Goal: Find specific page/section: Find specific page/section

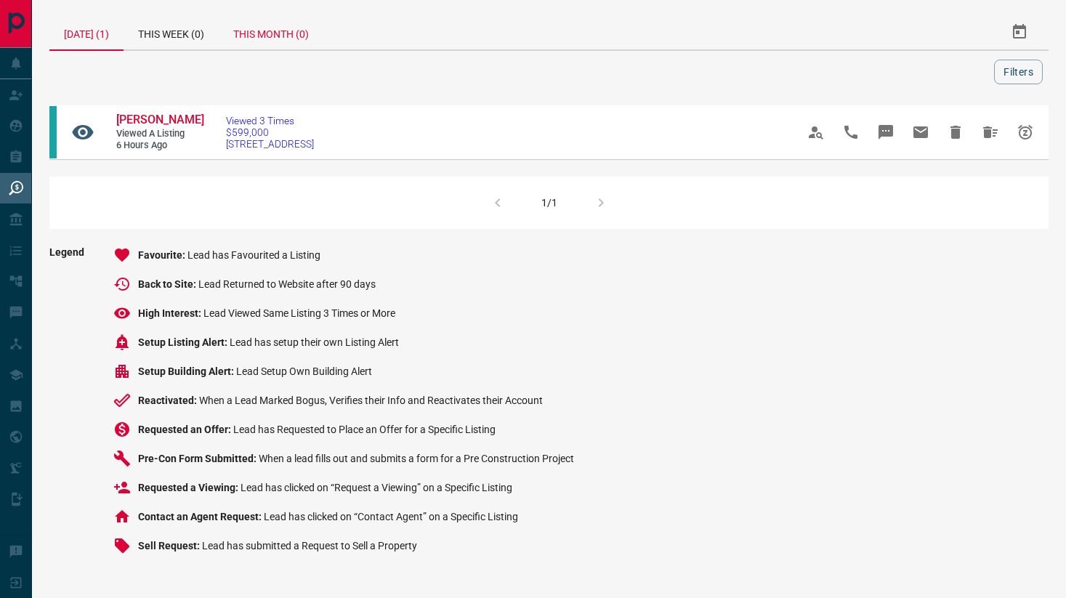
click at [284, 30] on div "This Month (0)" at bounding box center [271, 32] width 105 height 35
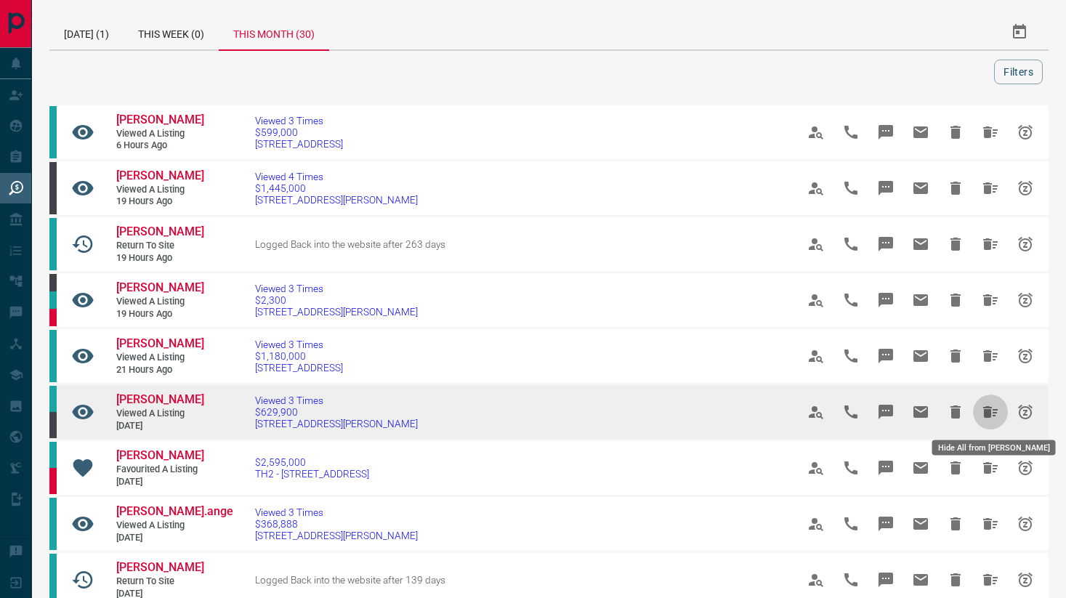
click at [993, 413] on icon "Hide All from Barbara Haynes" at bounding box center [990, 412] width 15 height 12
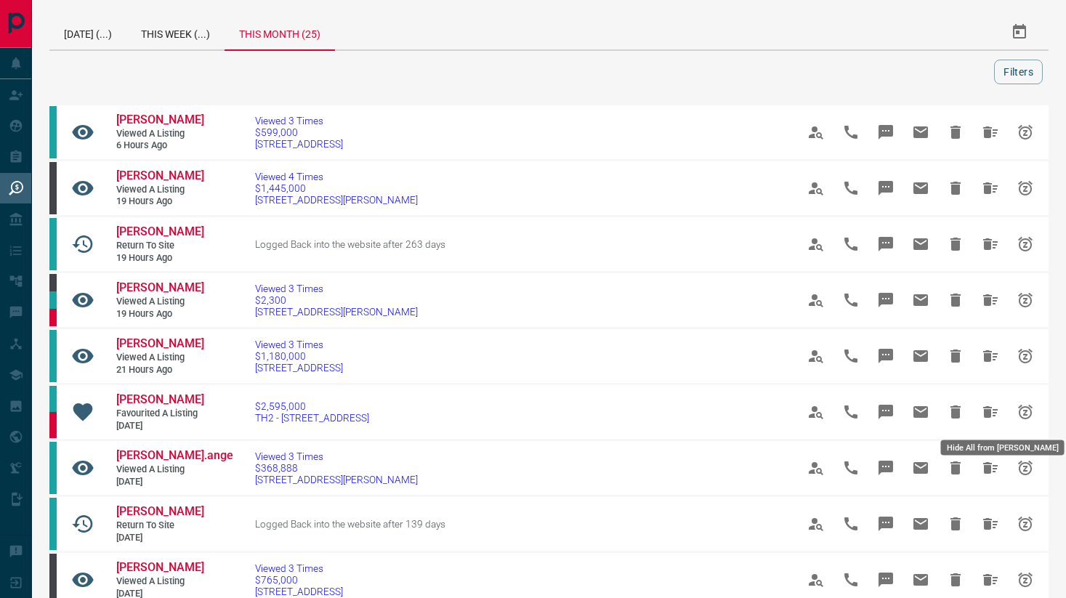
click at [993, 413] on icon "Hide All from Neha Batra" at bounding box center [990, 412] width 15 height 12
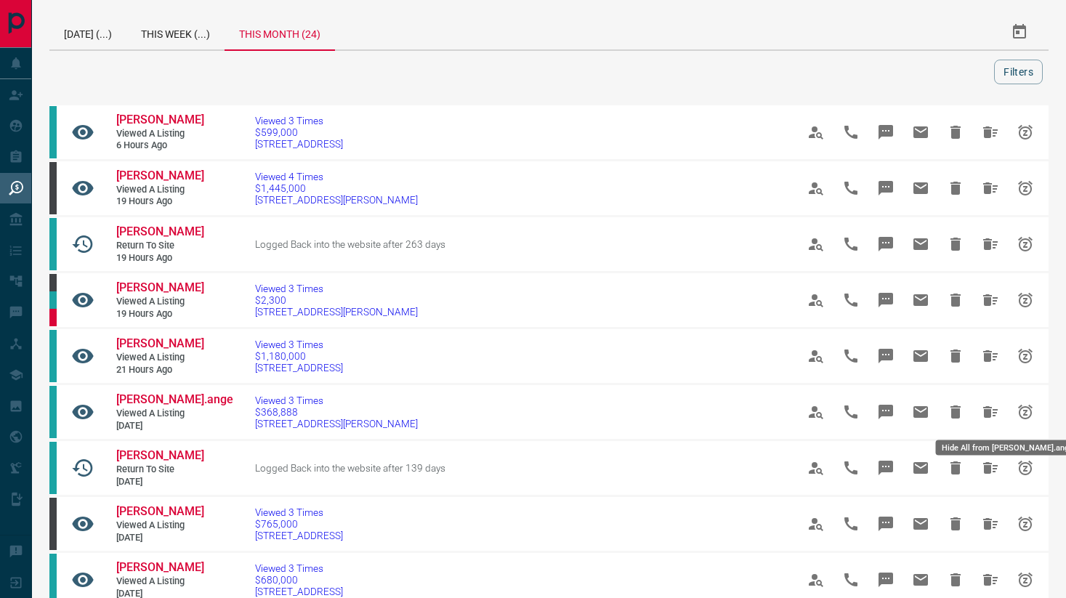
click at [993, 413] on icon "Hide All from Diane St.ange" at bounding box center [990, 412] width 15 height 12
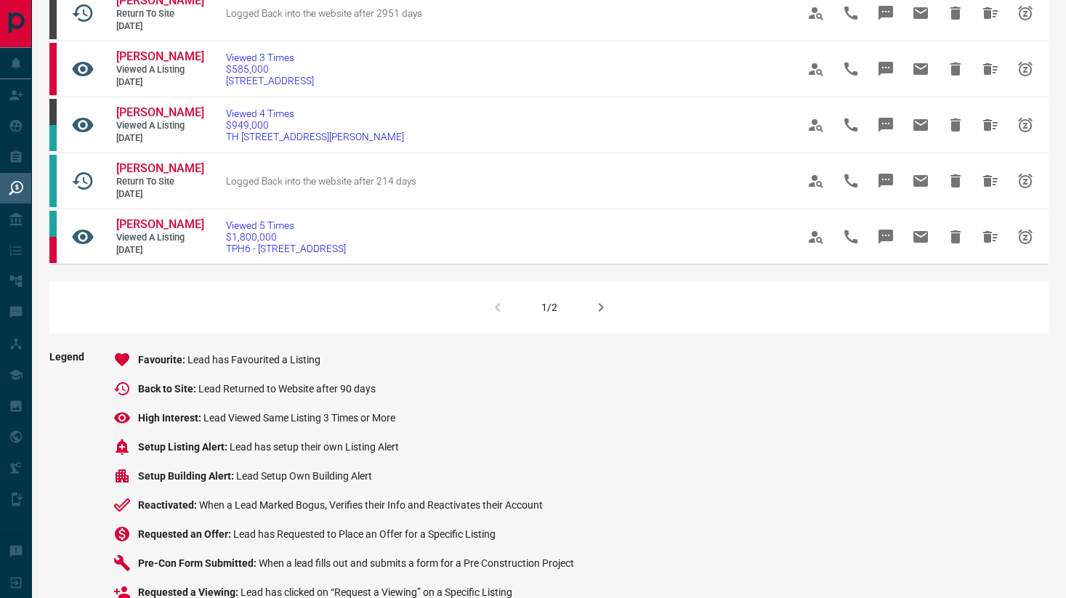
scroll to position [975, 0]
click at [592, 315] on icon "button" at bounding box center [600, 306] width 17 height 17
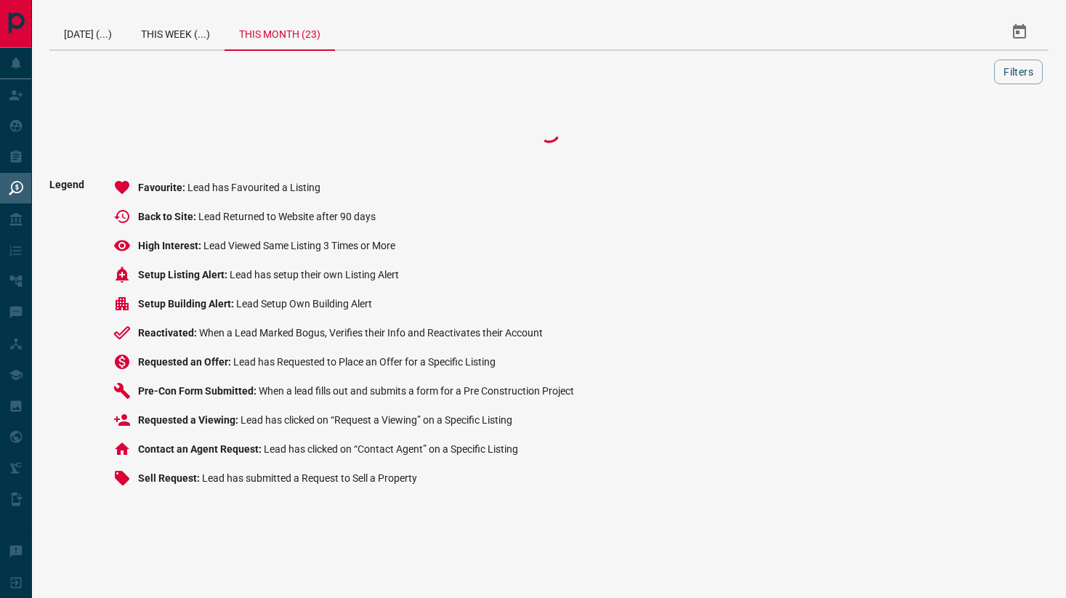
scroll to position [0, 0]
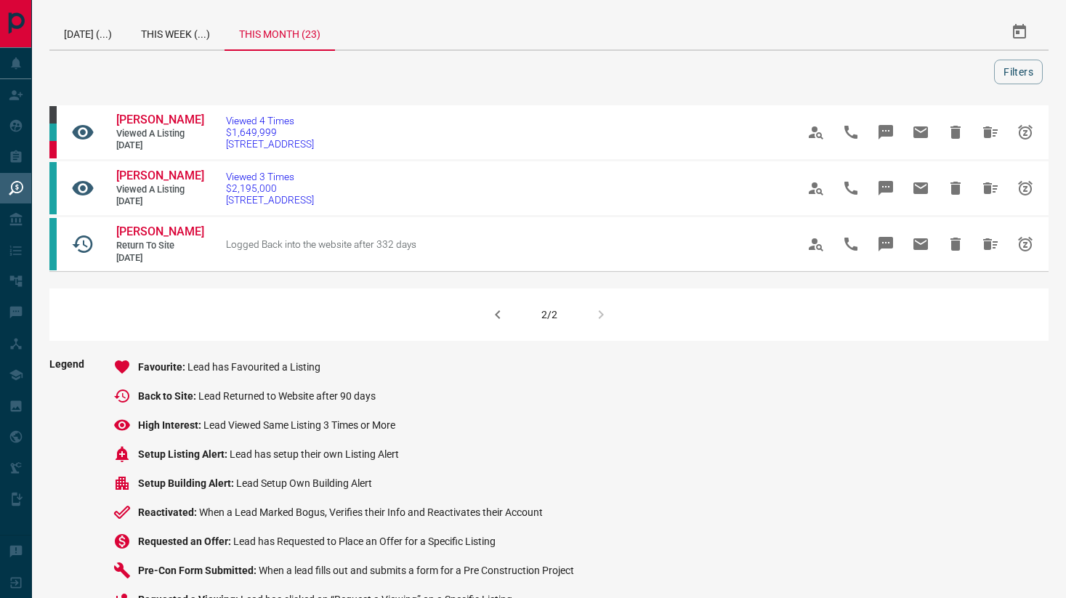
click at [506, 313] on icon "button" at bounding box center [497, 314] width 17 height 17
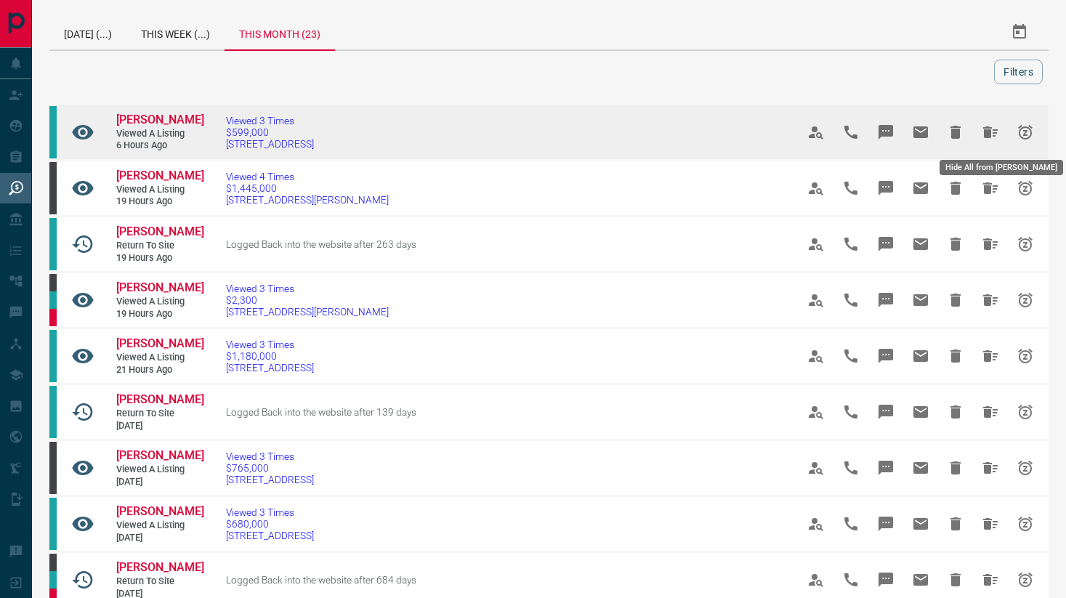
click at [986, 134] on icon "Hide All from Steve Blake" at bounding box center [990, 132] width 15 height 12
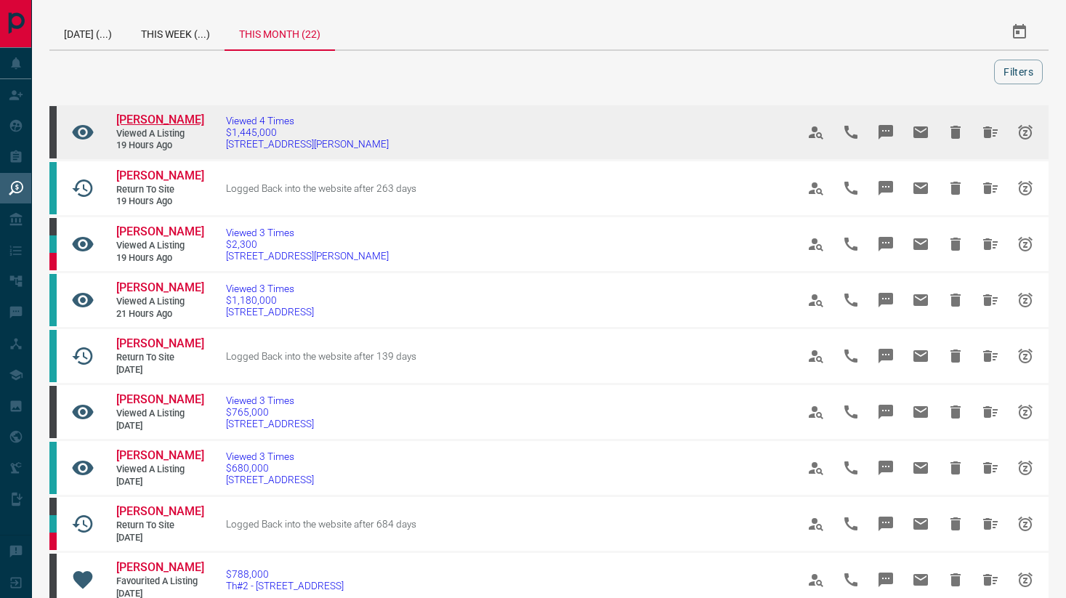
click at [170, 125] on span "[PERSON_NAME]" at bounding box center [160, 120] width 88 height 14
click at [983, 133] on icon "Hide All from Umair Abdul" at bounding box center [990, 132] width 17 height 17
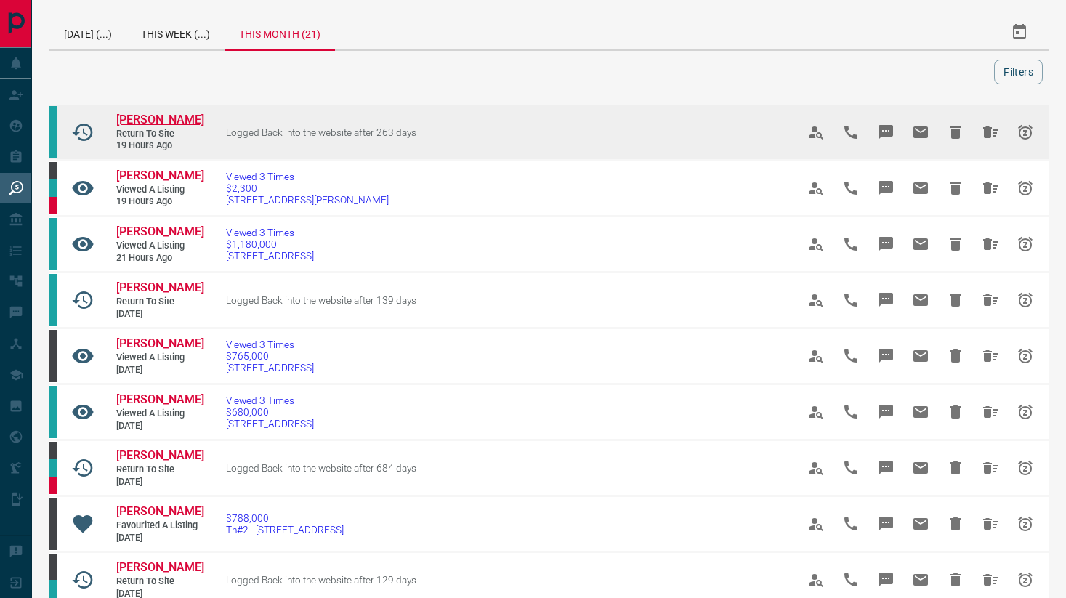
click at [165, 118] on span "[PERSON_NAME]" at bounding box center [160, 120] width 88 height 14
click at [988, 132] on icon "Hide All from Yang Yang" at bounding box center [990, 132] width 15 height 12
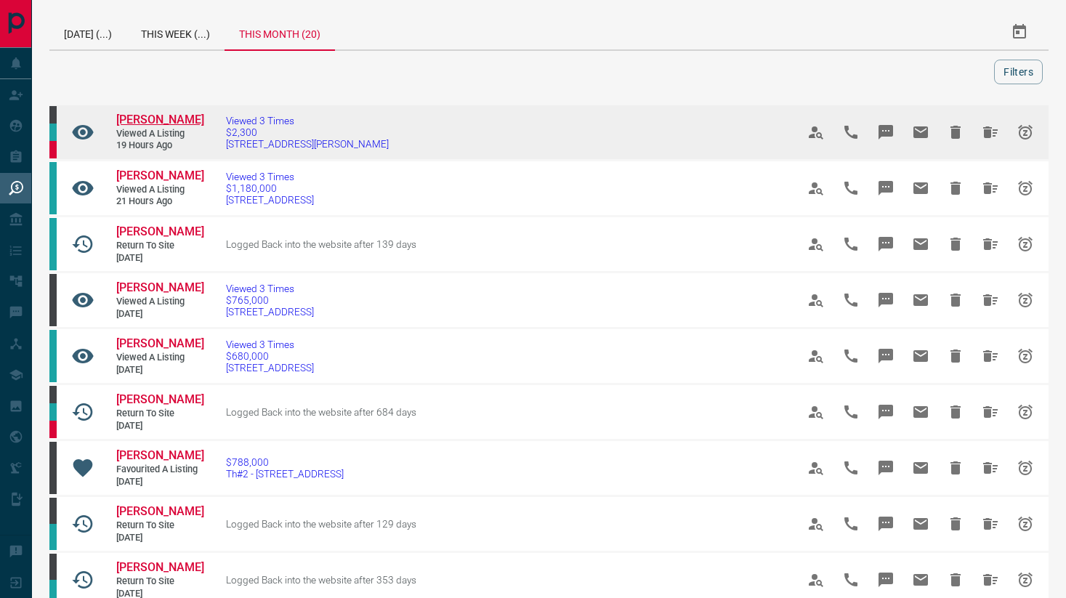
click at [167, 118] on span "[PERSON_NAME]" at bounding box center [160, 120] width 88 height 14
click at [993, 135] on icon "Hide All from Leslie Payne" at bounding box center [990, 132] width 15 height 12
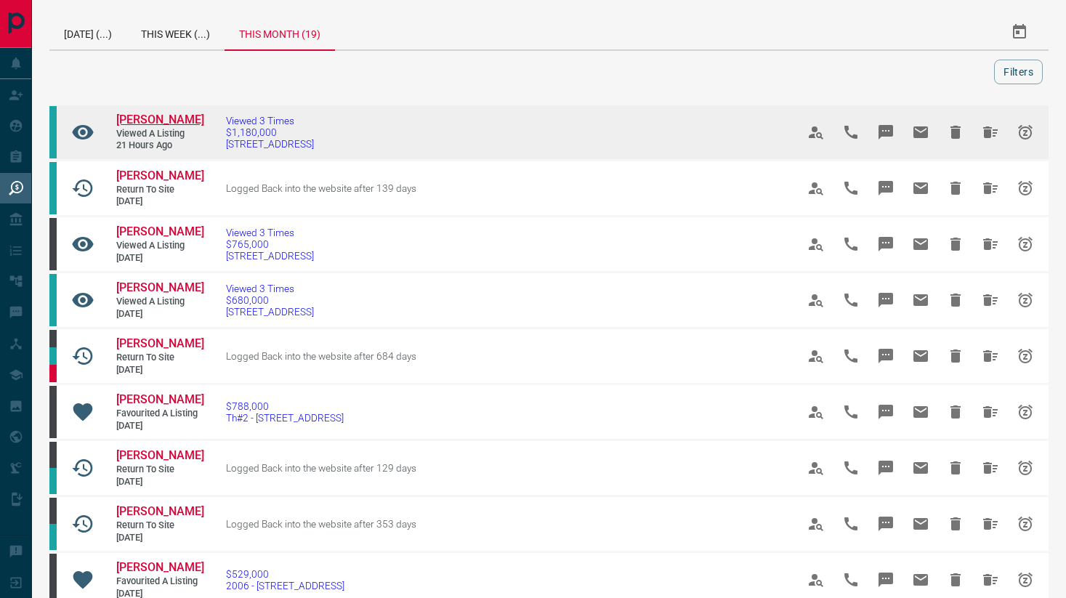
click at [148, 120] on span "[PERSON_NAME]" at bounding box center [160, 120] width 88 height 14
